Goal: Consume media (video, audio)

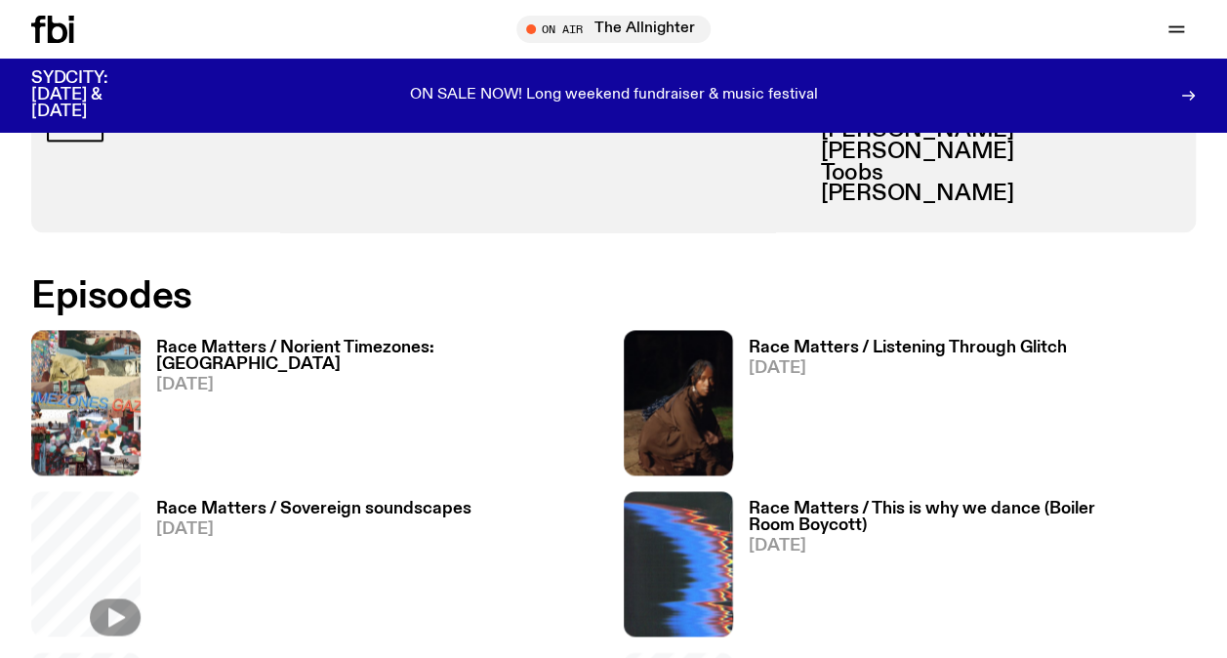
scroll to position [1080, 0]
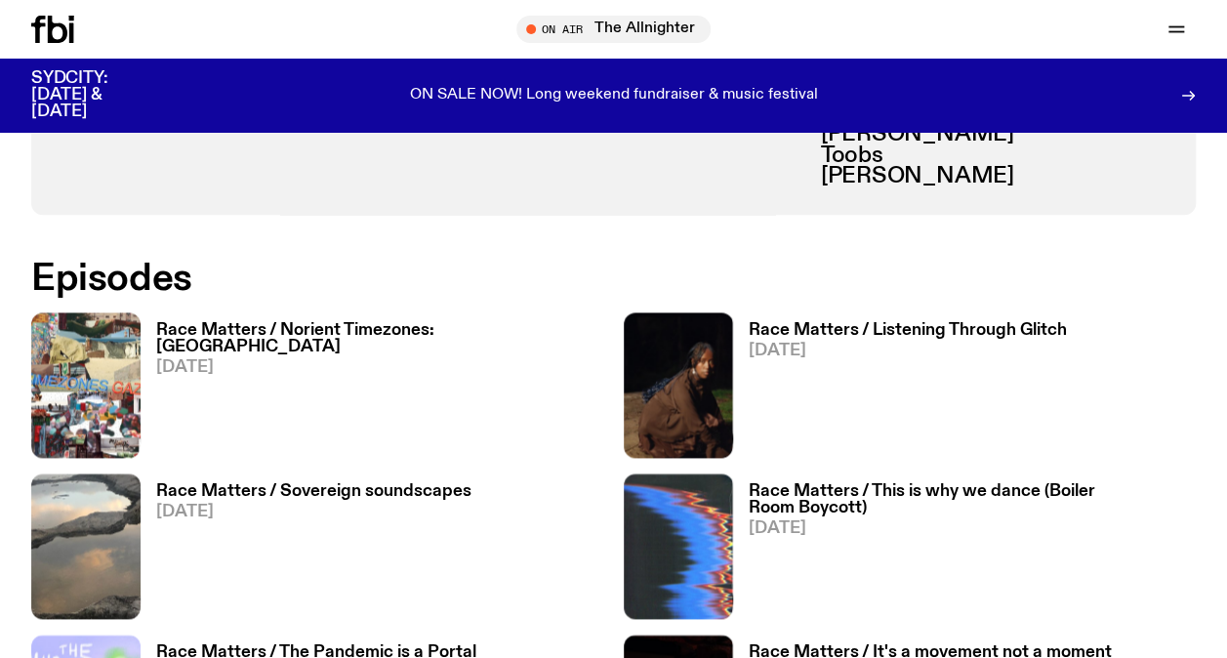
click at [70, 39] on icon at bounding box center [71, 33] width 5 height 20
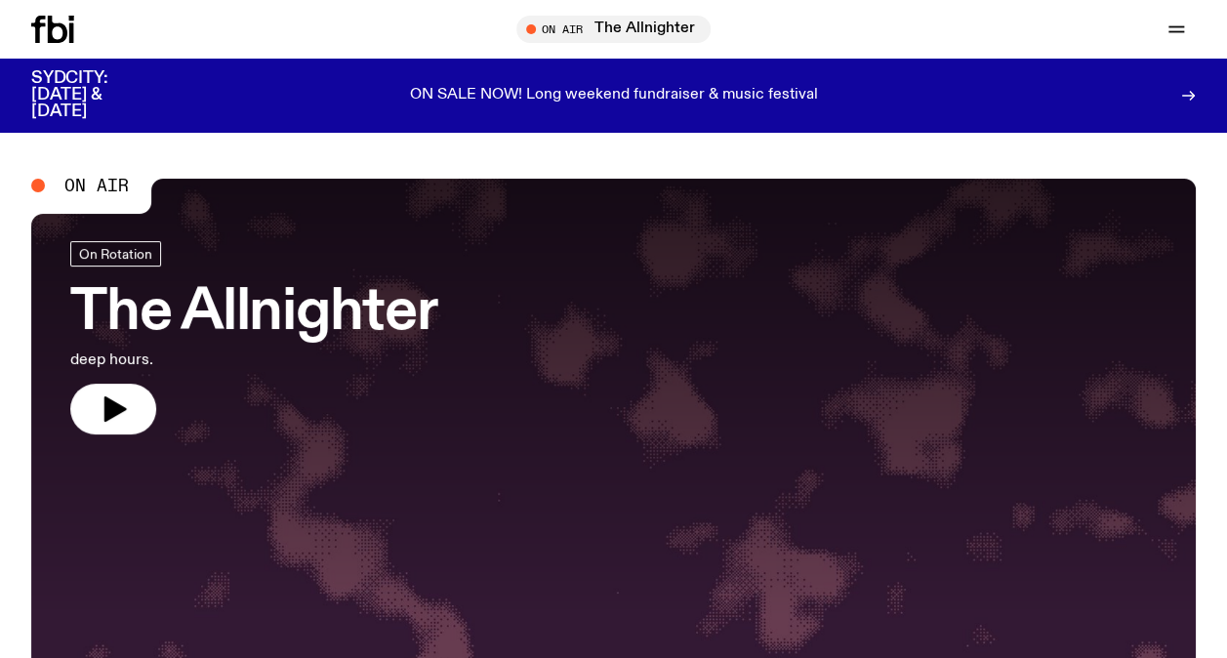
scroll to position [616, 0]
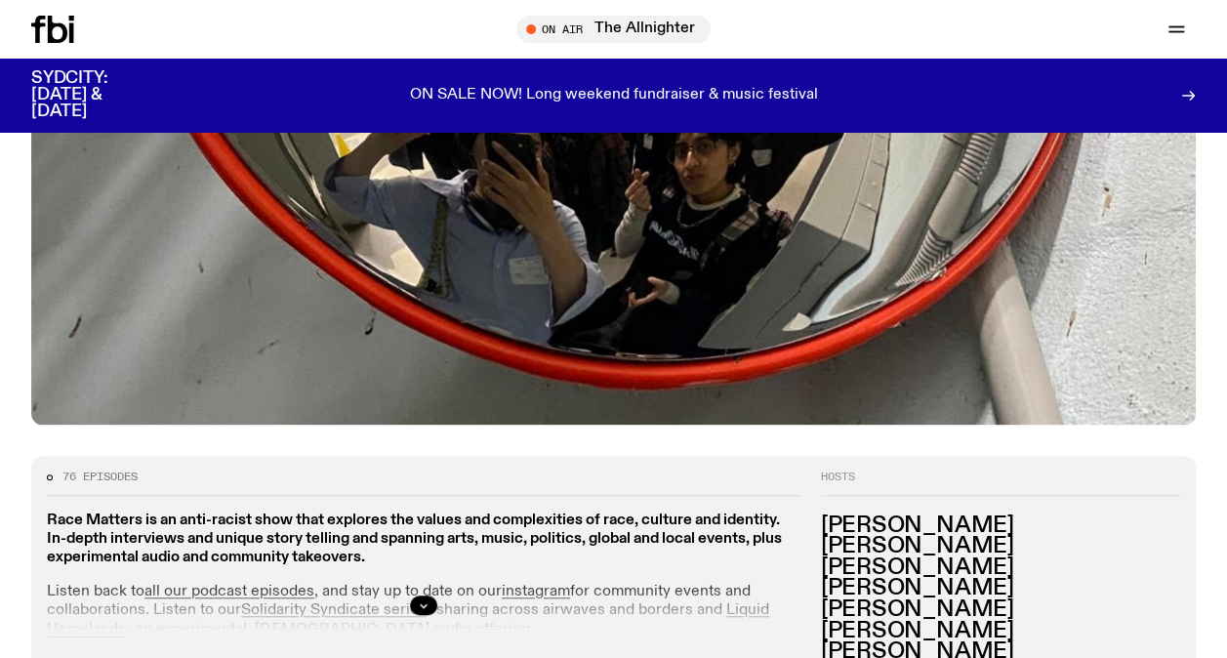
scroll to position [642, 0]
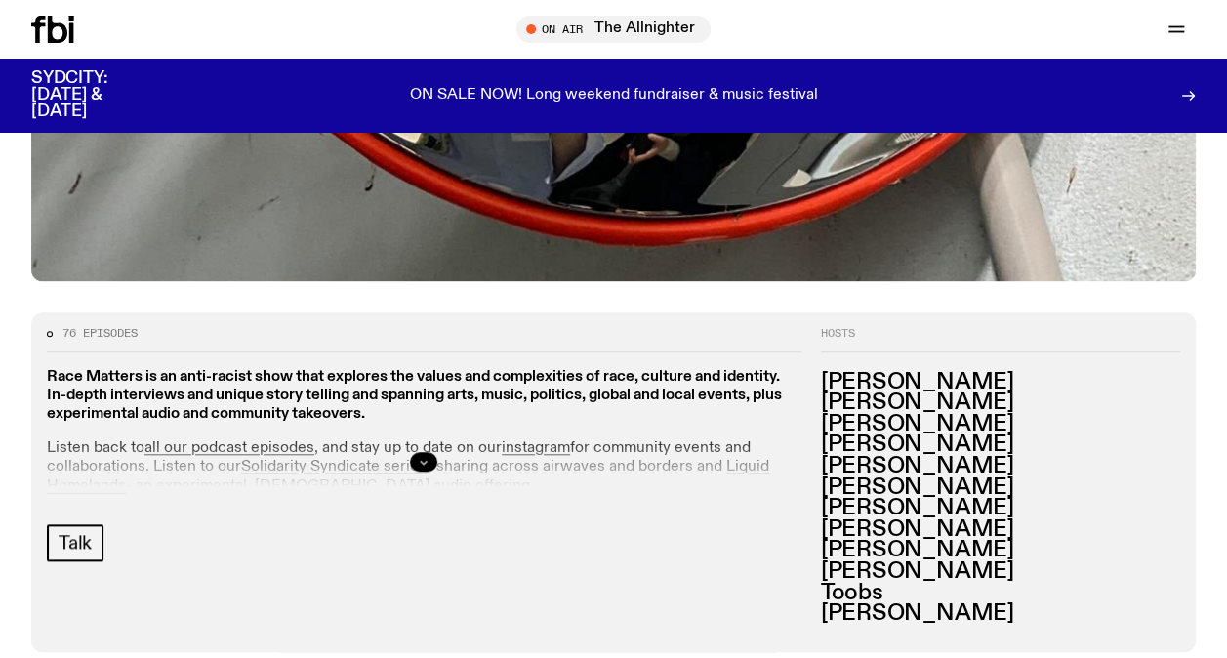
click at [428, 465] on icon "button" at bounding box center [424, 462] width 12 height 12
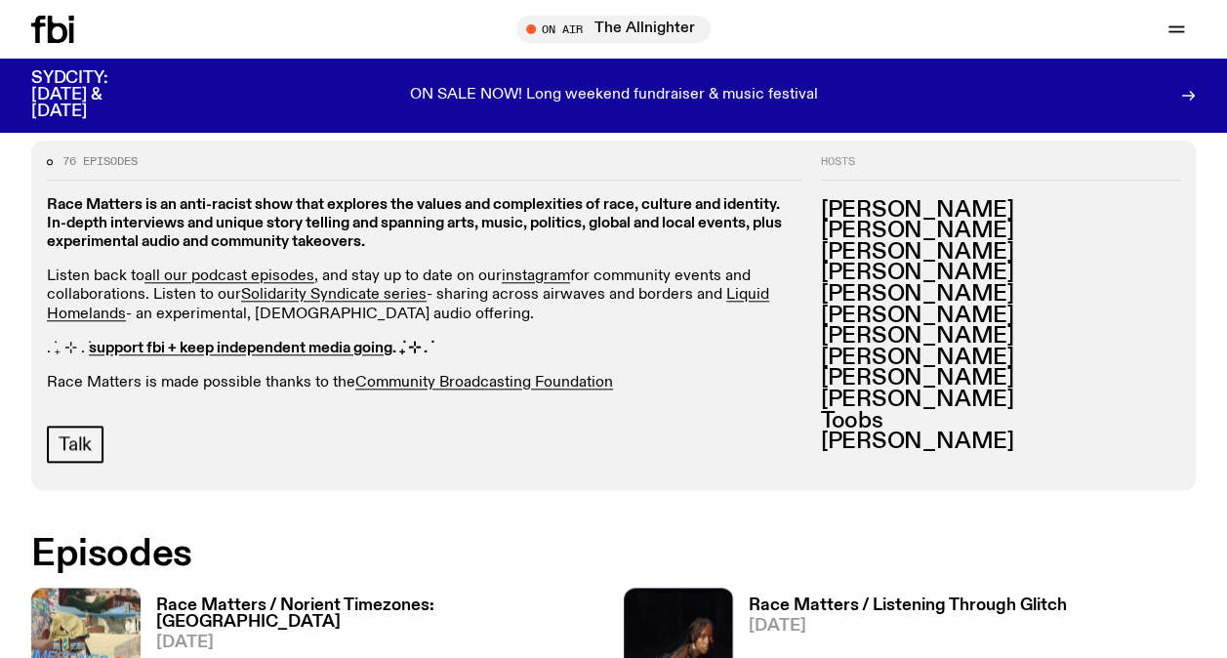
scroll to position [816, 0]
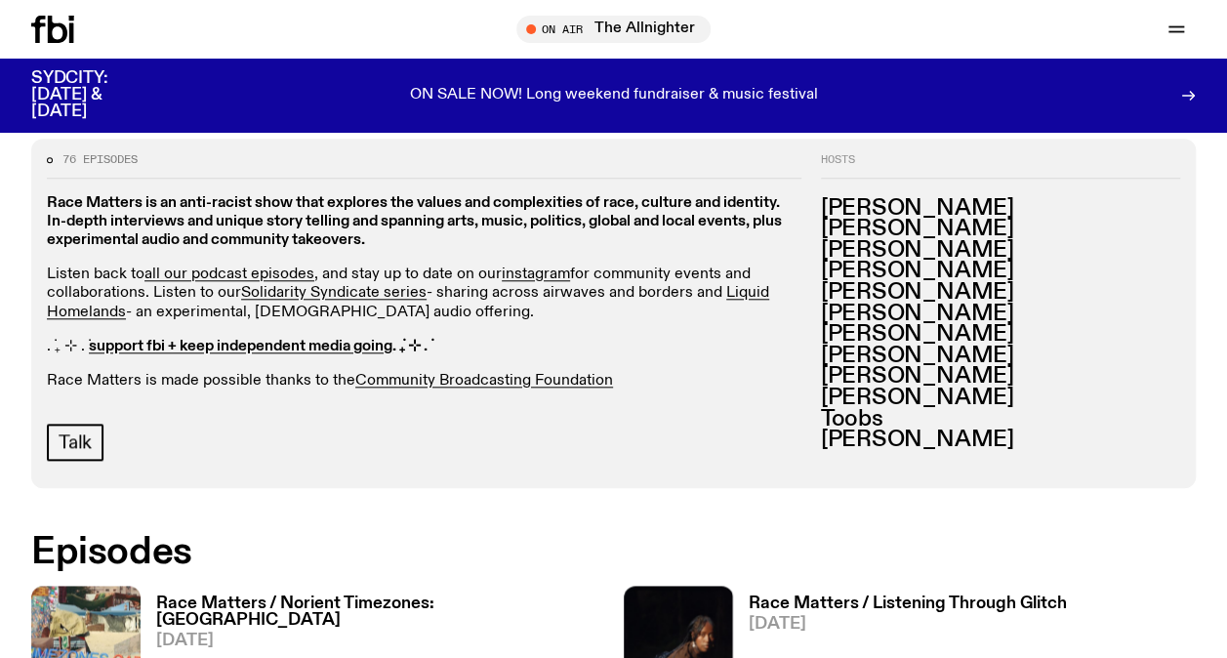
drag, startPoint x: 934, startPoint y: 349, endPoint x: 1053, endPoint y: 353, distance: 119.1
click at [1053, 366] on h3 "[PERSON_NAME]" at bounding box center [1000, 376] width 359 height 21
